Goal: Task Accomplishment & Management: Use online tool/utility

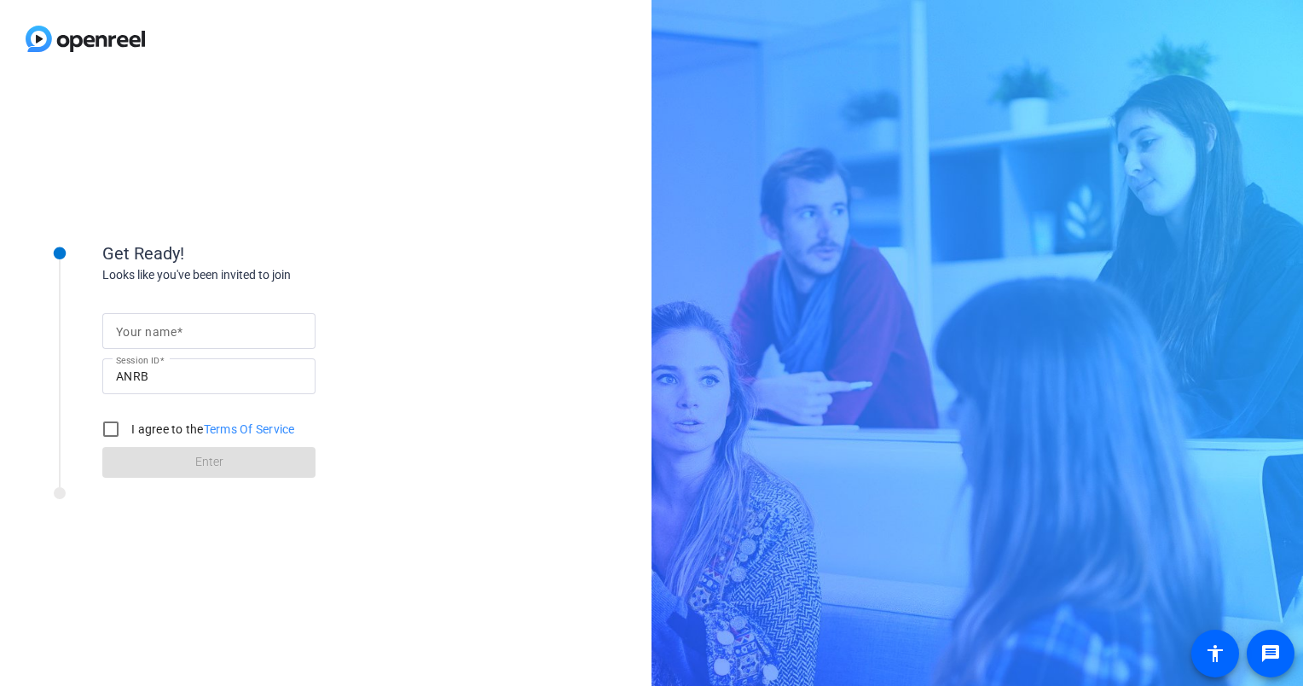
click at [191, 327] on input "Your name" at bounding box center [209, 331] width 186 height 20
type input "[PERSON_NAME]"
click at [113, 423] on input "I agree to the Terms Of Service" at bounding box center [111, 429] width 34 height 34
checkbox input "true"
click at [184, 466] on span at bounding box center [208, 462] width 213 height 41
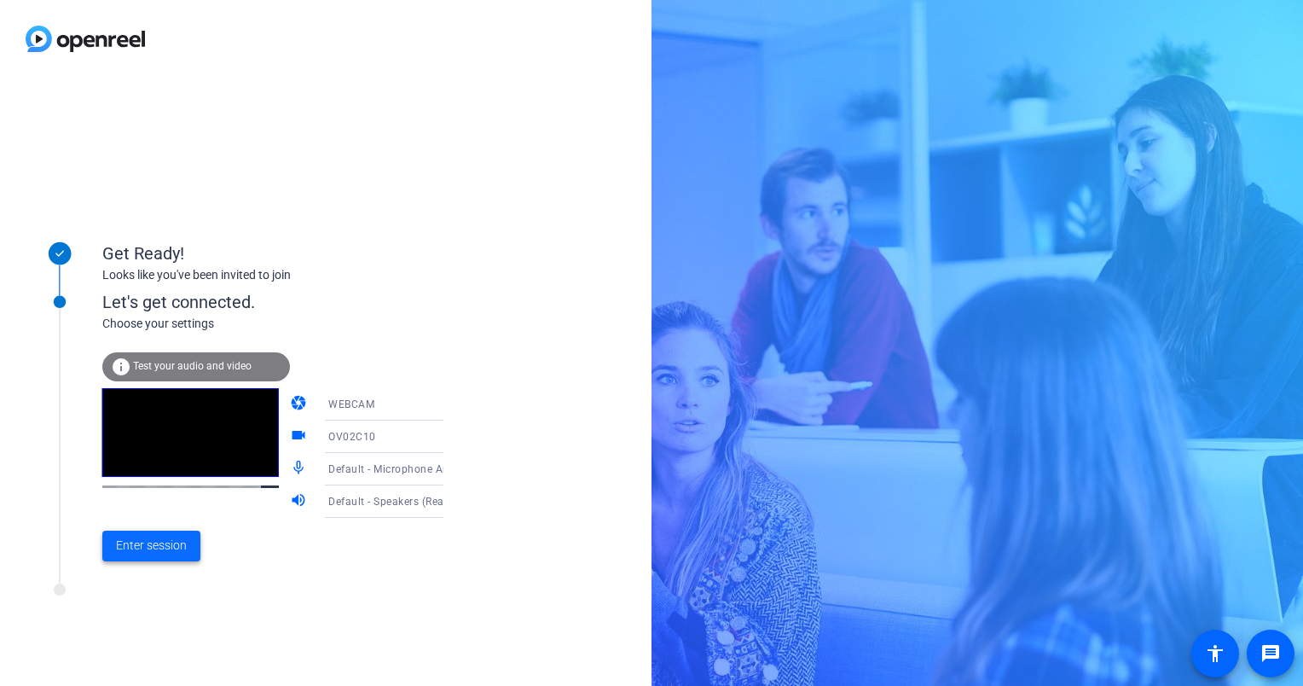
click at [148, 552] on span "Enter session" at bounding box center [151, 545] width 71 height 18
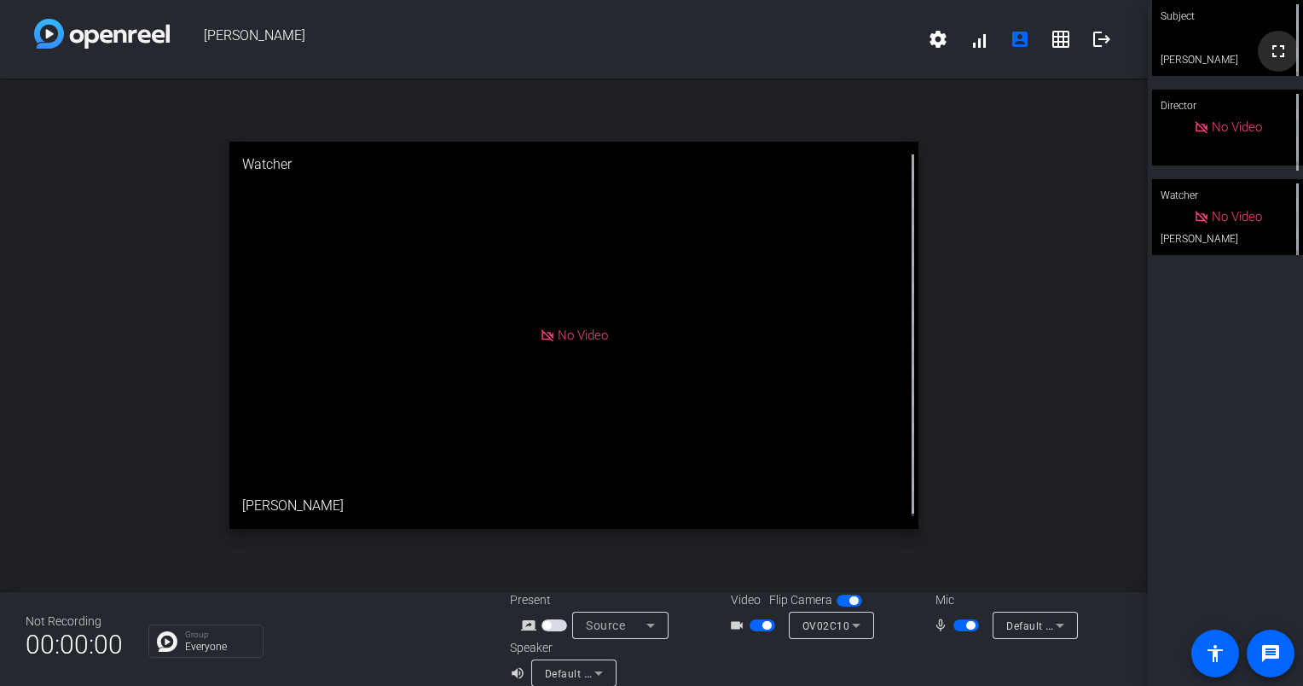
click at [1269, 51] on mat-icon "fullscreen" at bounding box center [1278, 51] width 20 height 20
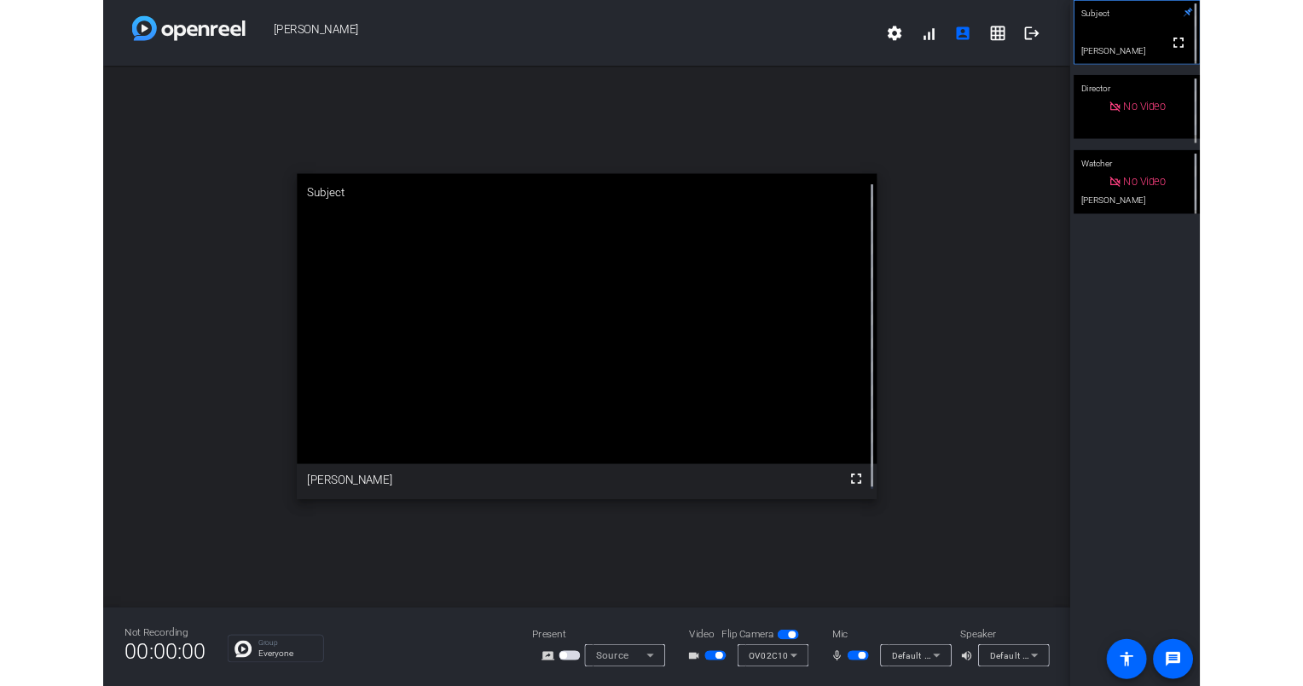
scroll to position [20, 0]
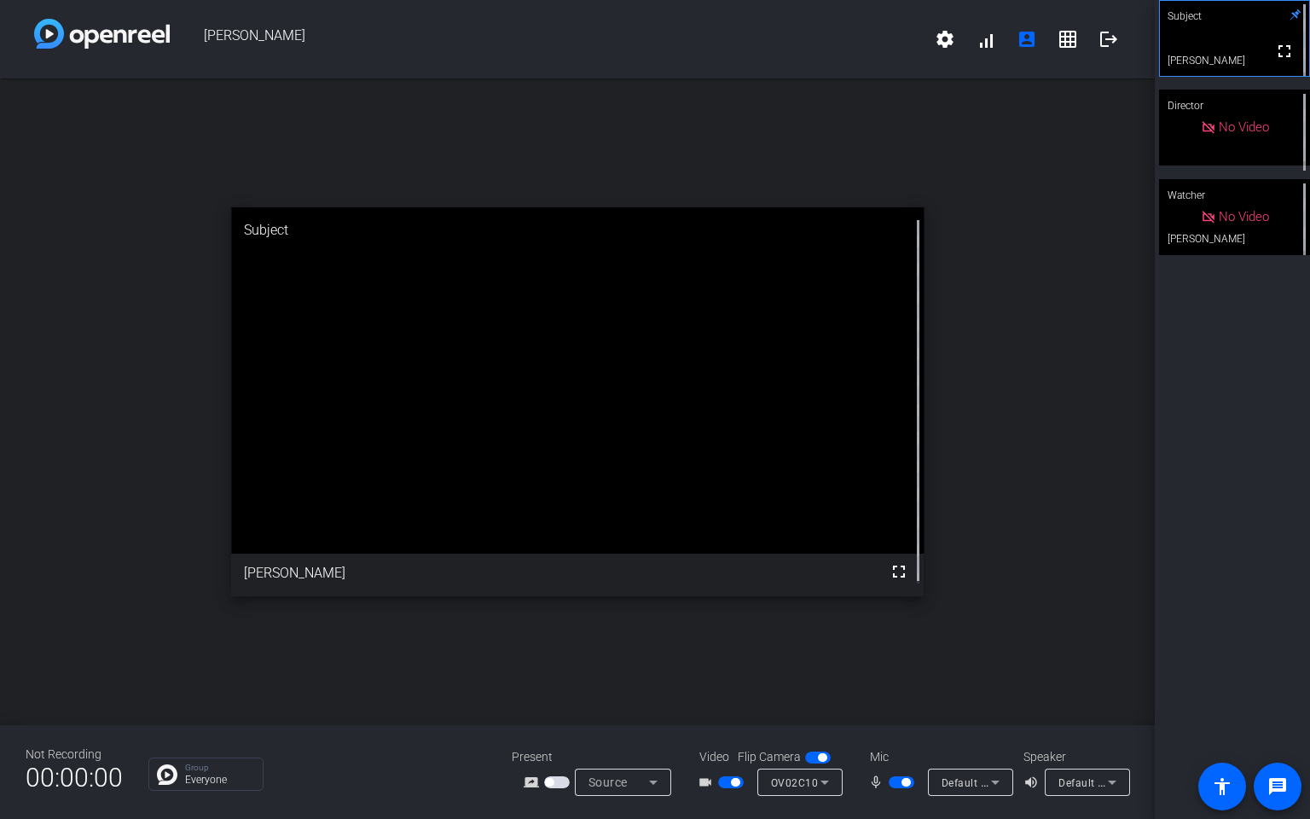
click at [964, 324] on div "open_in_new Subject fullscreen [PERSON_NAME]" at bounding box center [577, 401] width 1155 height 646
click at [973, 309] on div "open_in_new Subject fullscreen [PERSON_NAME]" at bounding box center [577, 401] width 1155 height 646
click at [1092, 120] on div "open_in_new Subject fullscreen [PERSON_NAME]" at bounding box center [577, 401] width 1155 height 646
click at [1098, 32] on span at bounding box center [1108, 39] width 41 height 41
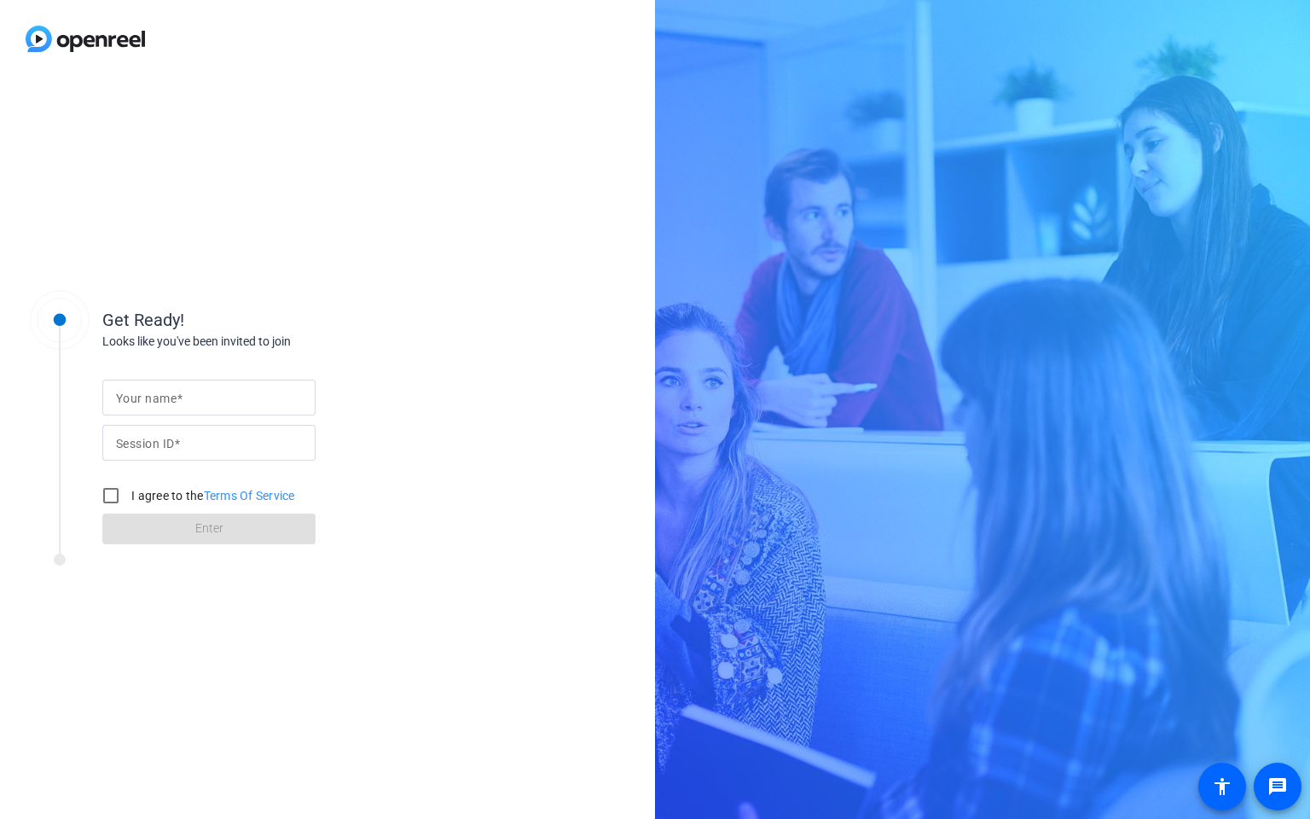
click at [760, 102] on div "Get Ready! Looks like you've been invited to join Your name Session ID I agree …" at bounding box center [655, 409] width 1310 height 819
